Goal: Task Accomplishment & Management: Manage account settings

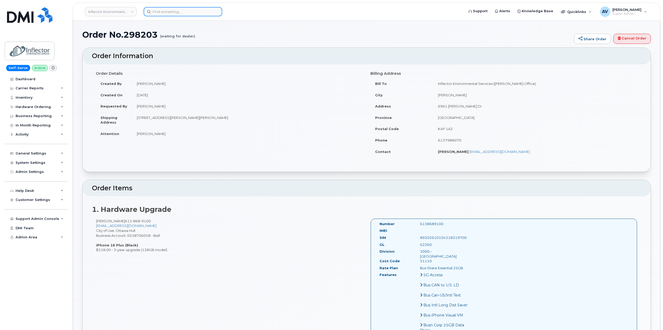
click at [184, 10] on input at bounding box center [182, 11] width 79 height 9
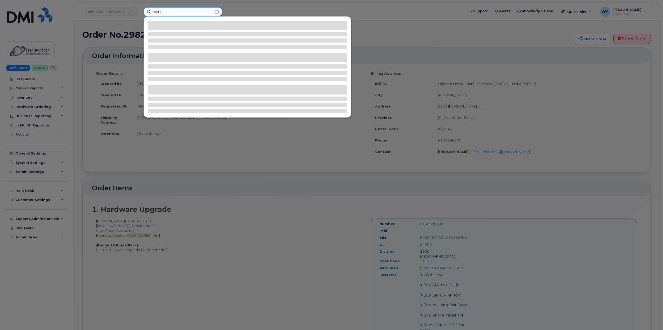
type input "mars"
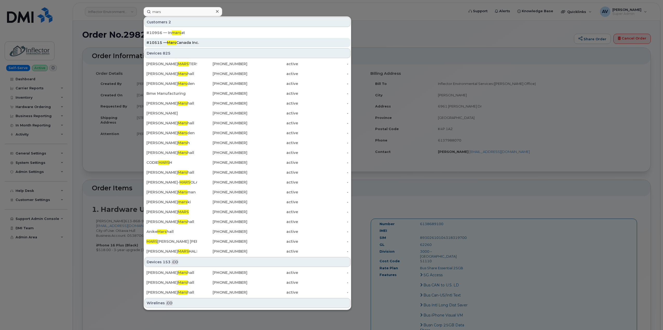
click at [206, 43] on div "#10515 — Mars Canada Inc." at bounding box center [247, 42] width 202 height 5
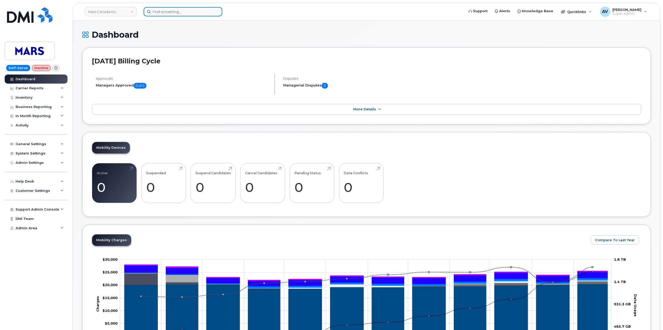
click at [203, 9] on input at bounding box center [182, 11] width 79 height 9
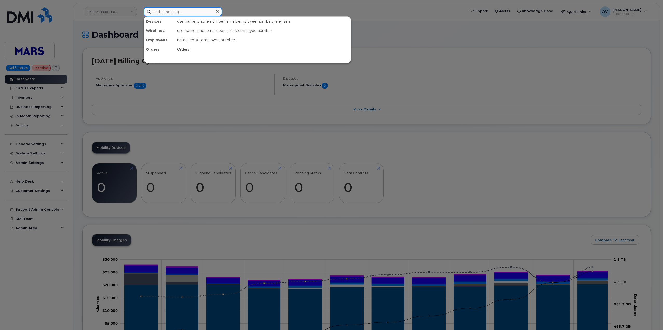
paste input "Daniel West"
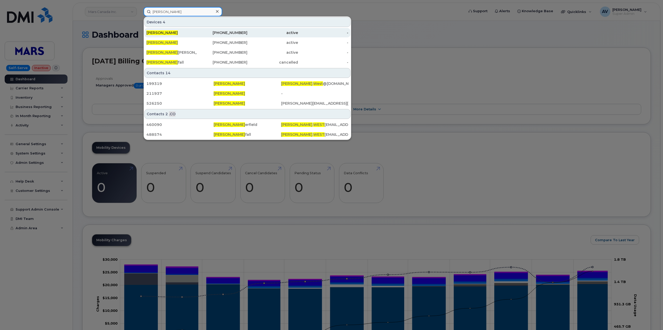
type input "Daniel West"
click at [215, 33] on div "979-325-1942" at bounding box center [222, 32] width 51 height 5
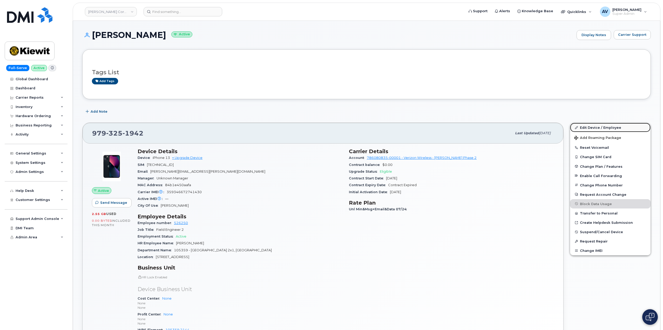
click at [596, 127] on link "Edit Device / Employee" at bounding box center [610, 127] width 80 height 9
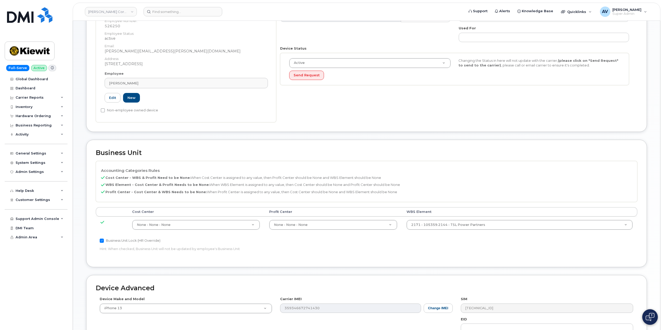
scroll to position [104, 0]
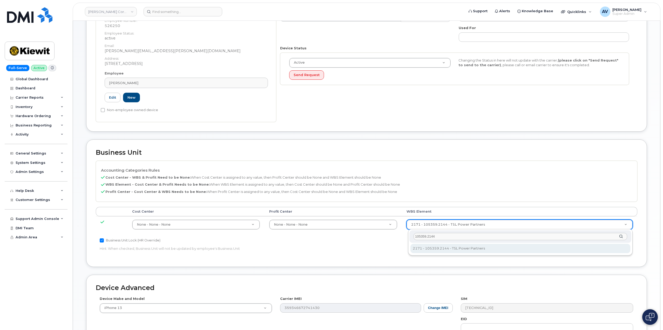
type input "105359.2144"
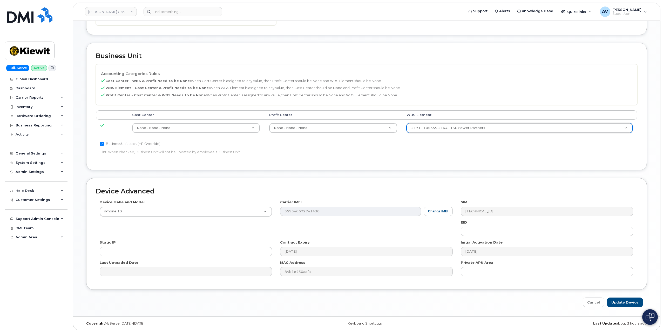
scroll to position [203, 0]
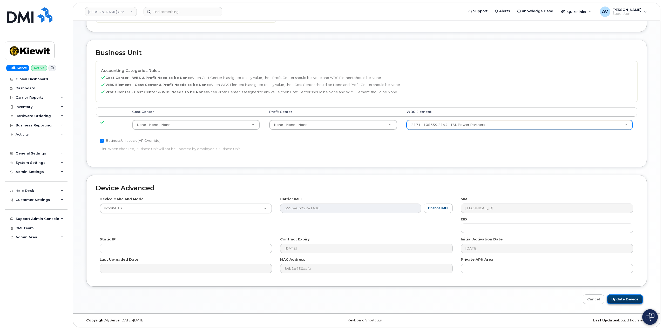
click at [628, 299] on input "Update Device" at bounding box center [625, 299] width 36 height 10
type input "Saving..."
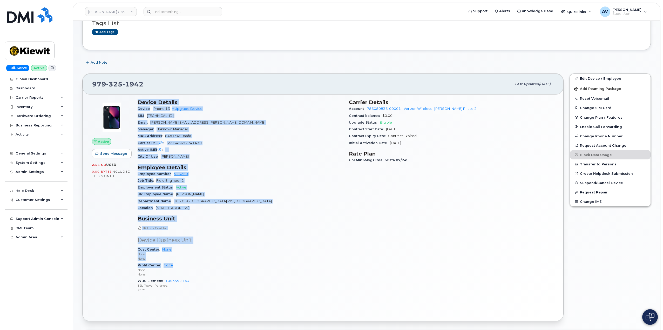
scroll to position [52, 0]
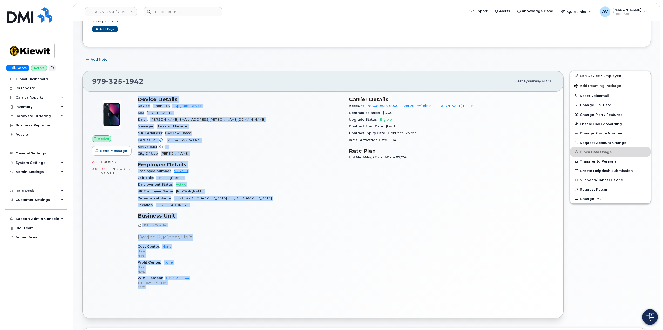
drag, startPoint x: 139, startPoint y: 152, endPoint x: 233, endPoint y: 289, distance: 166.1
click at [233, 289] on div "Device Details Device iPhone 13 + Upgrade Device SIM [TECHNICAL_ID] Email [PERS…" at bounding box center [239, 195] width 211 height 204
copy div "Device Details Device iPhone 13 + Upgrade Device SIM 89148000009139784997 Email…"
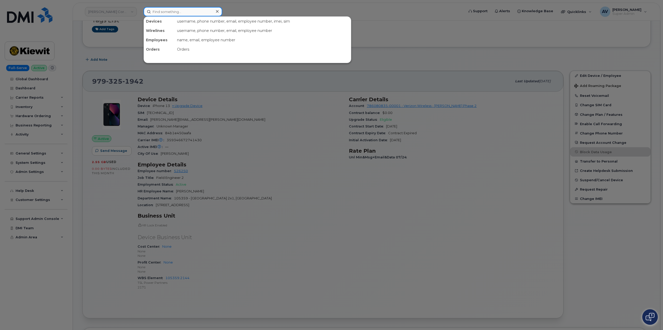
click at [172, 10] on input at bounding box center [182, 11] width 79 height 9
paste input "[PERSON_NAME]"
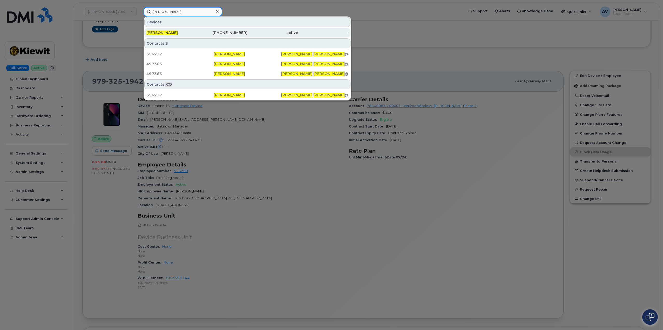
type input "[PERSON_NAME]"
click at [225, 32] on div "201-273-4155" at bounding box center [222, 32] width 51 height 5
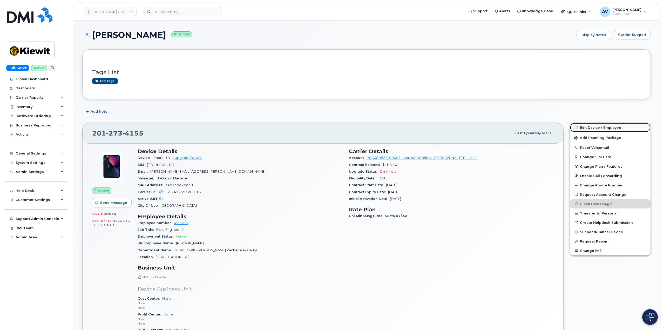
click at [597, 127] on link "Edit Device / Employee" at bounding box center [610, 127] width 80 height 9
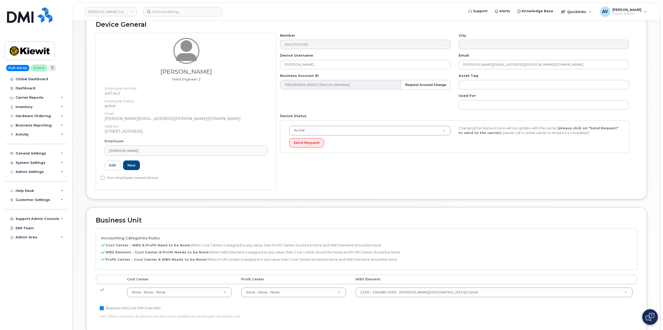
scroll to position [104, 0]
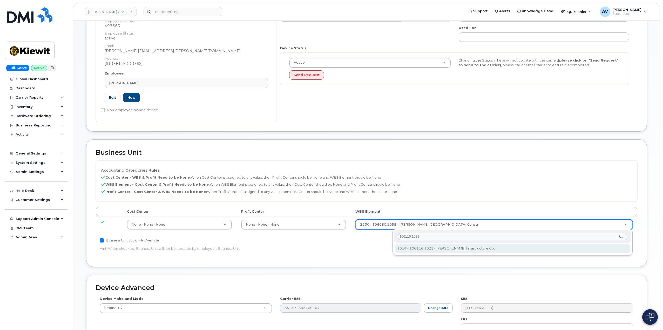
type input "106116.1023"
type input "30381968"
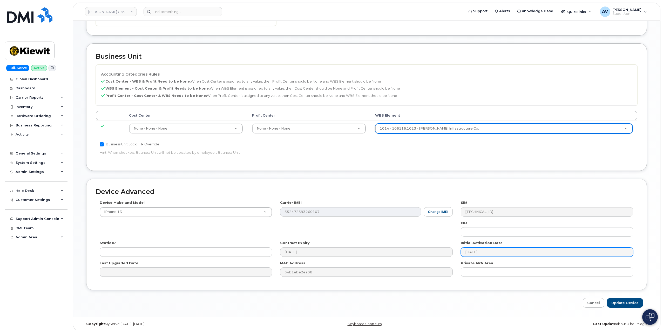
scroll to position [203, 0]
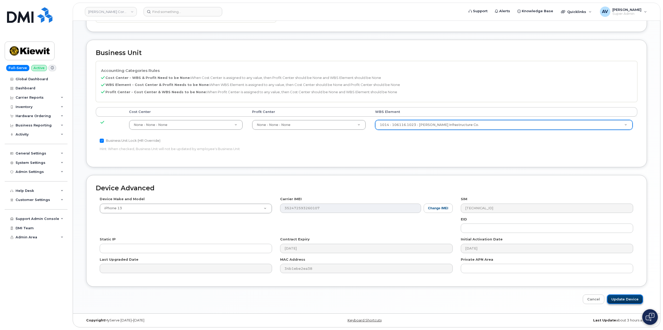
click at [630, 299] on input "Update Device" at bounding box center [625, 299] width 36 height 10
type input "Saving..."
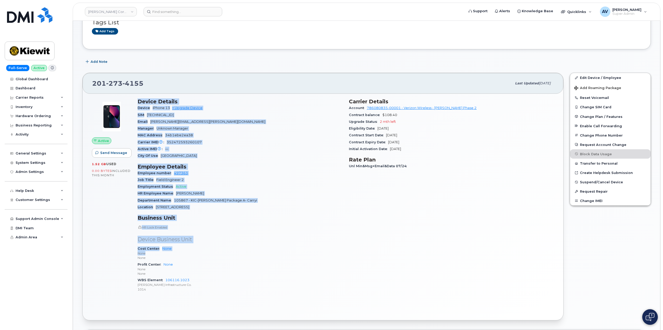
scroll to position [52, 0]
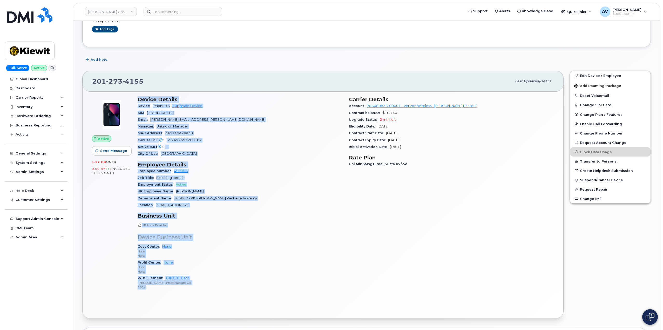
drag, startPoint x: 135, startPoint y: 152, endPoint x: 238, endPoint y: 285, distance: 168.6
click at [238, 285] on div "Device Details Device iPhone 13 + Upgrade Device SIM [TECHNICAL_ID] Email [PERS…" at bounding box center [239, 195] width 211 height 204
copy div "Device Details Device iPhone 13 + Upgrade Device SIM [TECHNICAL_ID] Email [PERS…"
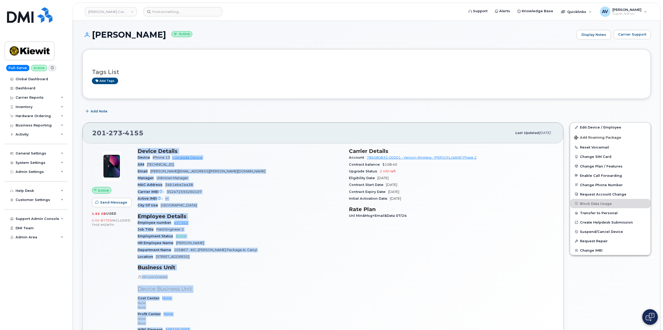
scroll to position [0, 0]
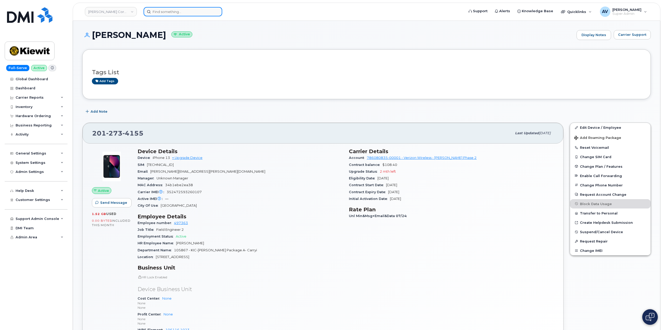
click at [188, 10] on input at bounding box center [182, 11] width 79 height 9
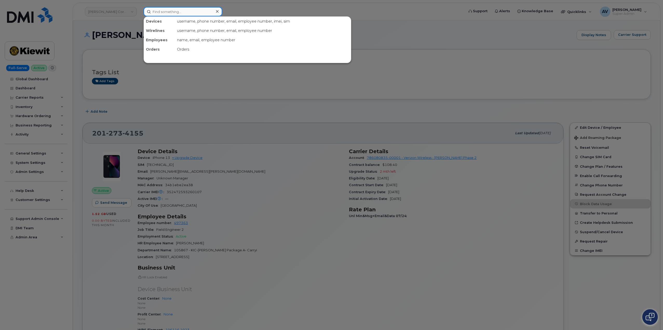
paste input "5197780676"
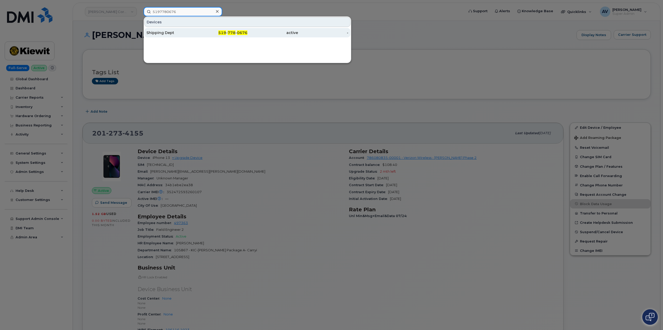
type input "5197780676"
click at [203, 35] on div "519 - 778 - 0676" at bounding box center [222, 32] width 51 height 5
